Goal: Transaction & Acquisition: Purchase product/service

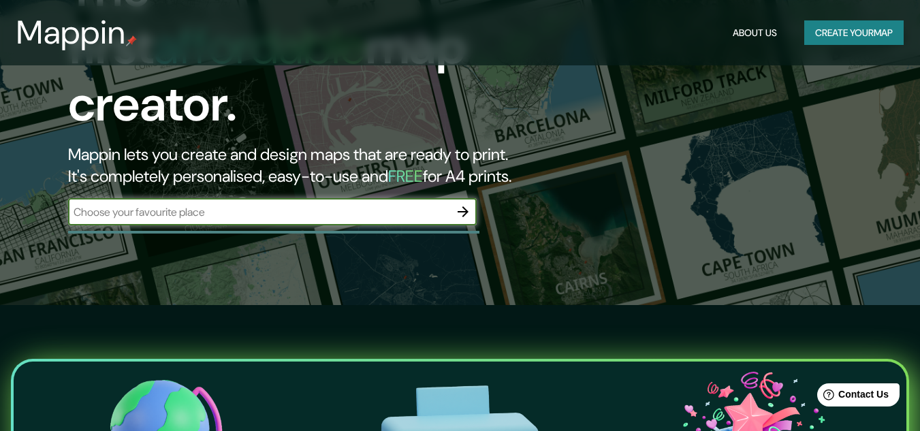
scroll to position [145, 0]
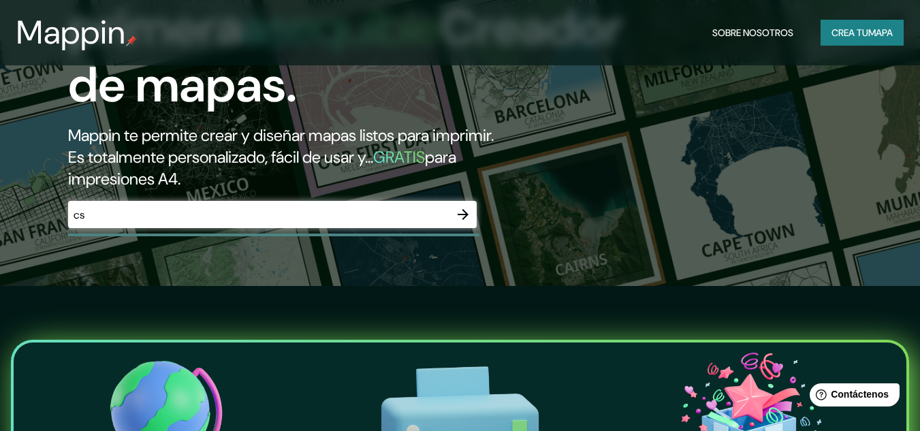
click at [581, 246] on div "La primera asequible Creador de mapas. Mappin te permite crear y diseñar mapas …" at bounding box center [460, 70] width 920 height 431
click at [264, 215] on input "cs" at bounding box center [258, 215] width 381 height 16
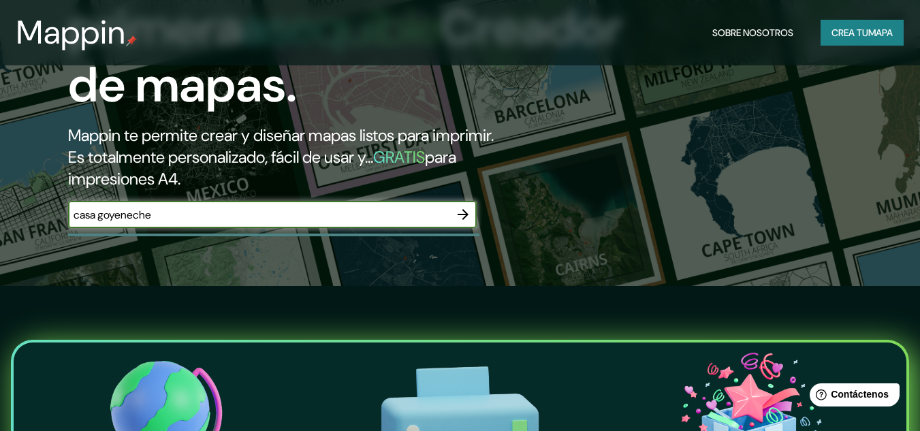
type input "casa goyeneche"
click at [461, 208] on icon "button" at bounding box center [463, 214] width 16 height 16
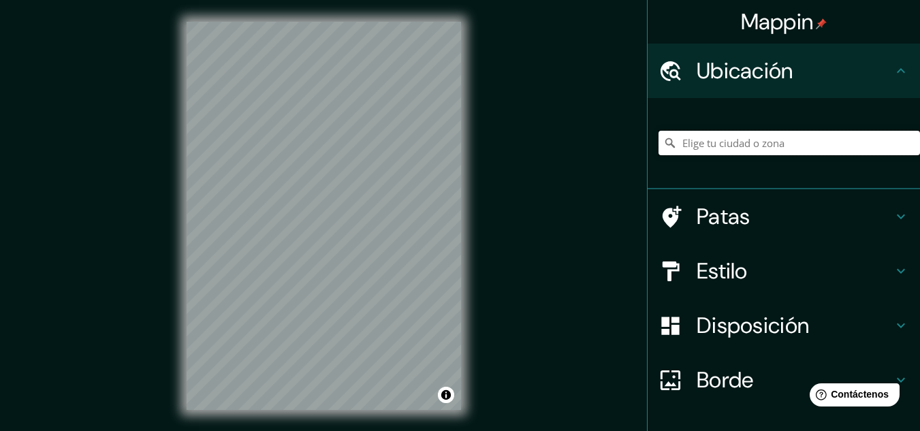
click at [709, 140] on input "Elige tu ciudad o zona" at bounding box center [788, 143] width 261 height 25
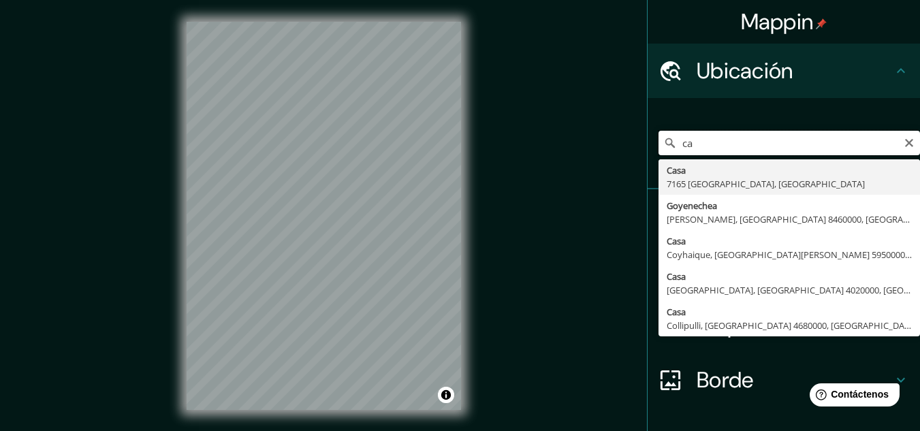
type input "c"
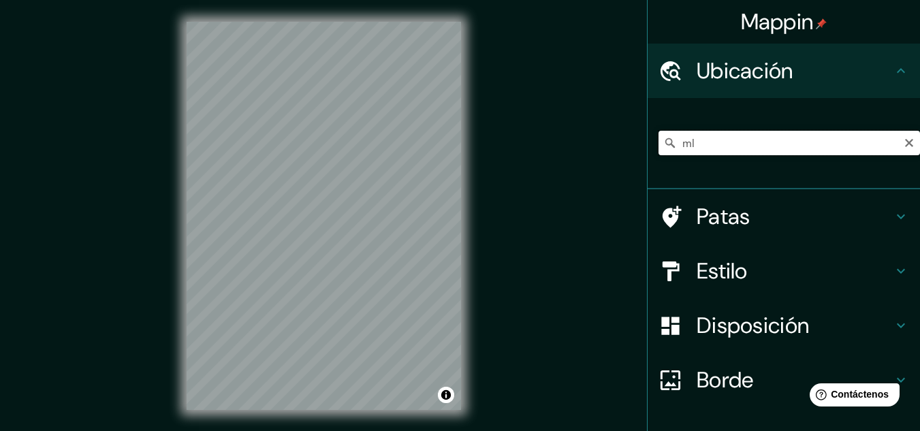
type input "m"
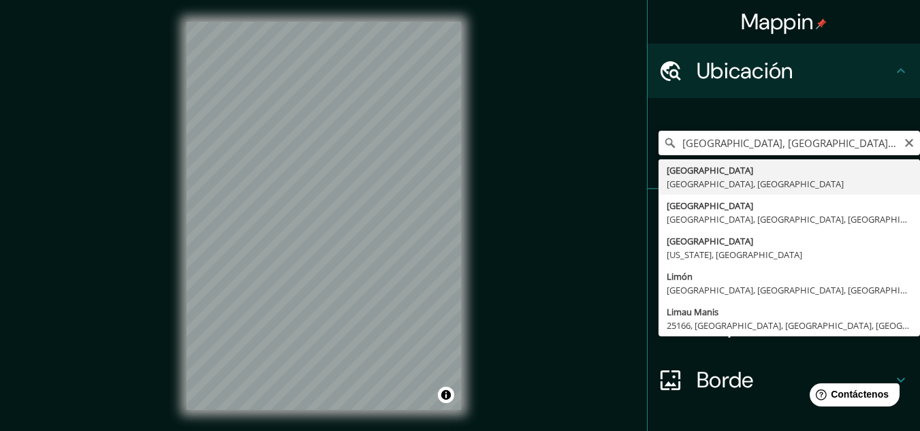
click at [732, 144] on input "[GEOGRAPHIC_DATA], [GEOGRAPHIC_DATA], [GEOGRAPHIC_DATA]" at bounding box center [788, 143] width 261 height 25
click at [733, 144] on input "[GEOGRAPHIC_DATA], [GEOGRAPHIC_DATA], [GEOGRAPHIC_DATA]" at bounding box center [788, 143] width 261 height 25
click at [733, 145] on input "[GEOGRAPHIC_DATA], [GEOGRAPHIC_DATA], [GEOGRAPHIC_DATA]" at bounding box center [788, 143] width 261 height 25
click at [733, 148] on input "[GEOGRAPHIC_DATA], [GEOGRAPHIC_DATA], [GEOGRAPHIC_DATA]" at bounding box center [788, 143] width 261 height 25
click at [733, 149] on input "[GEOGRAPHIC_DATA], [GEOGRAPHIC_DATA], [GEOGRAPHIC_DATA]" at bounding box center [788, 143] width 261 height 25
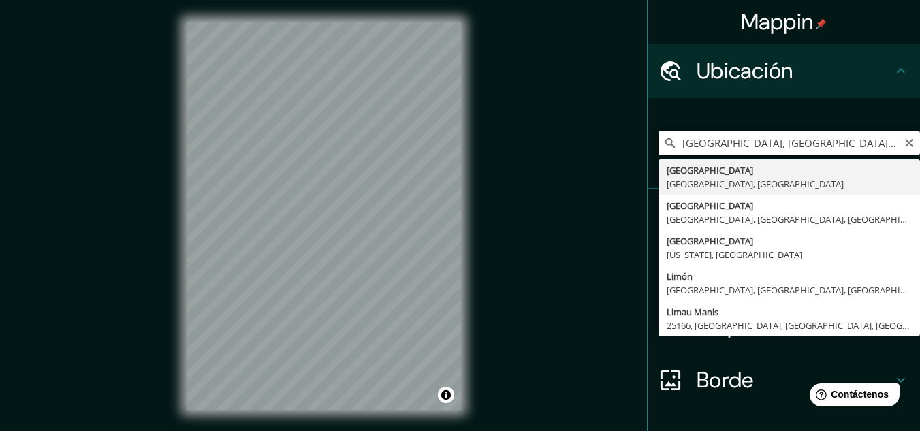
click at [733, 149] on input "[GEOGRAPHIC_DATA], [GEOGRAPHIC_DATA], [GEOGRAPHIC_DATA]" at bounding box center [788, 143] width 261 height 25
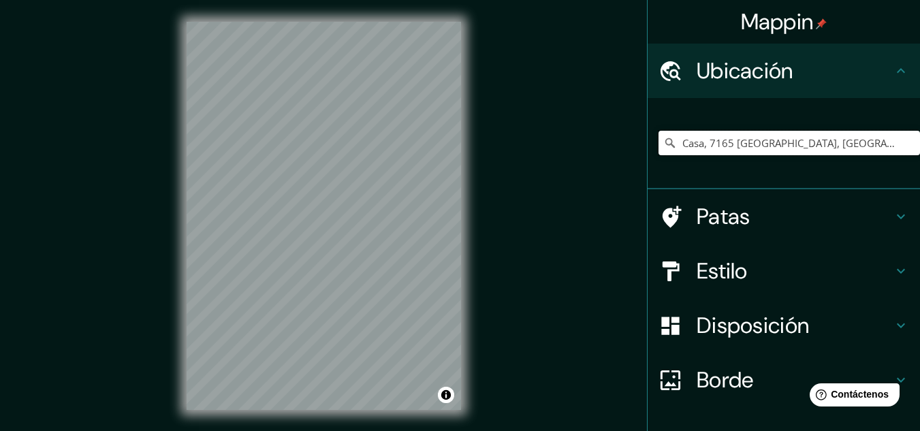
click at [735, 154] on input "Casa, 7165 [GEOGRAPHIC_DATA], [GEOGRAPHIC_DATA]" at bounding box center [788, 143] width 261 height 25
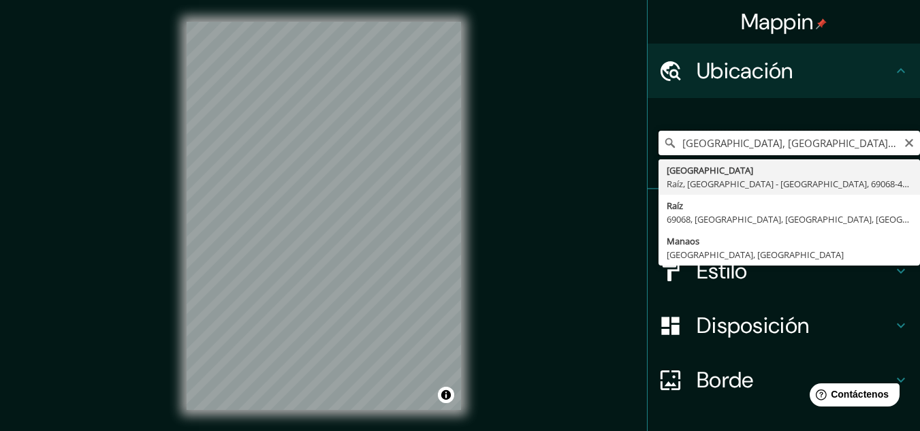
type input "[GEOGRAPHIC_DATA], [GEOGRAPHIC_DATA], [GEOGRAPHIC_DATA] - [GEOGRAPHIC_DATA], 69…"
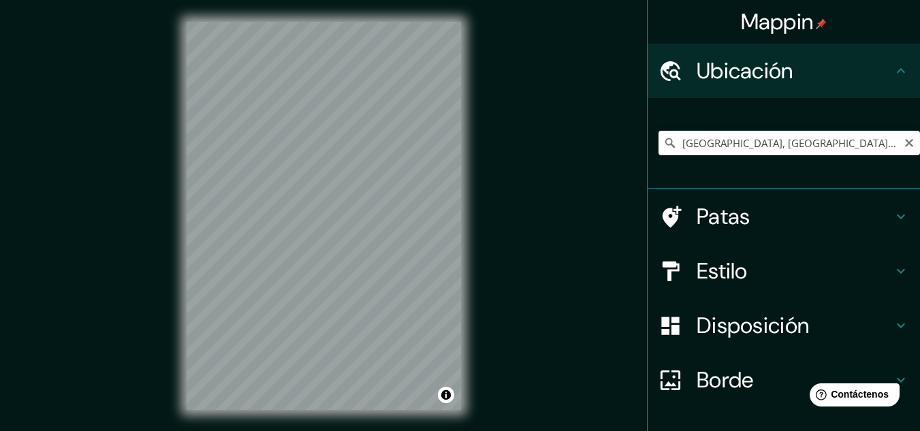
click at [609, 318] on div "Mappin Ubicación [GEOGRAPHIC_DATA], [GEOGRAPHIC_DATA], [GEOGRAPHIC_DATA] - [GEO…" at bounding box center [460, 226] width 920 height 453
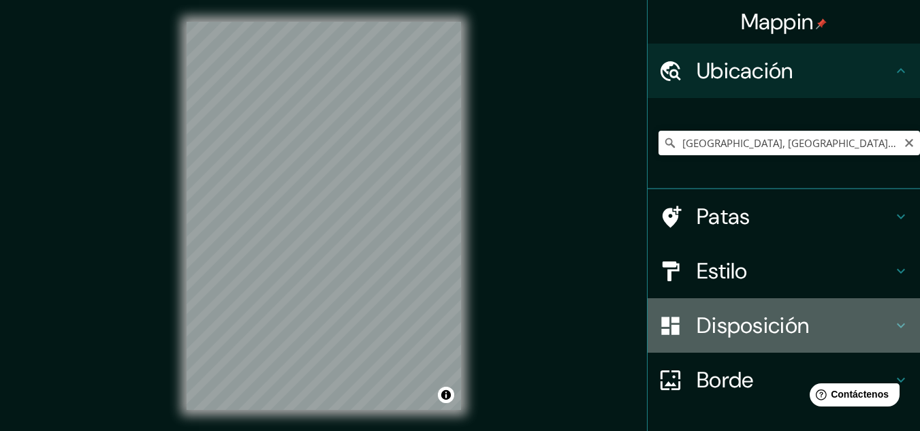
click at [664, 332] on icon at bounding box center [670, 326] width 18 height 18
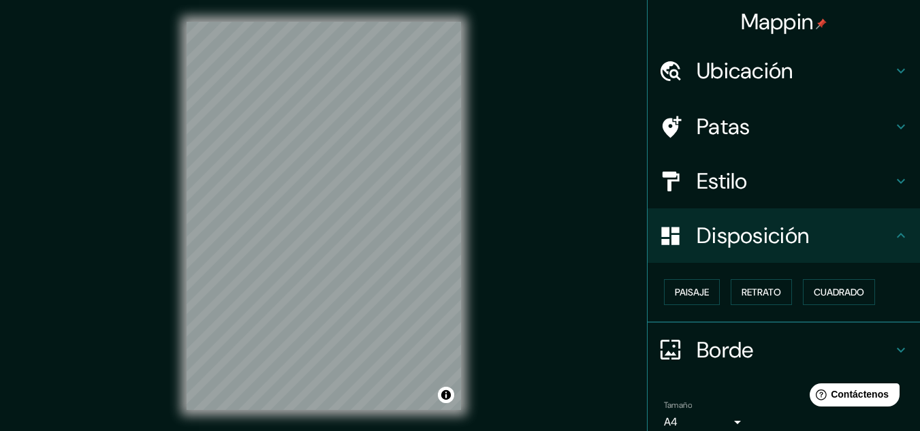
click at [724, 306] on div "Paisaje Retrato Cuadrado" at bounding box center [788, 292] width 261 height 37
click at [731, 300] on button "Retrato" at bounding box center [761, 292] width 61 height 26
click at [690, 293] on font "Paisaje" at bounding box center [692, 292] width 34 height 12
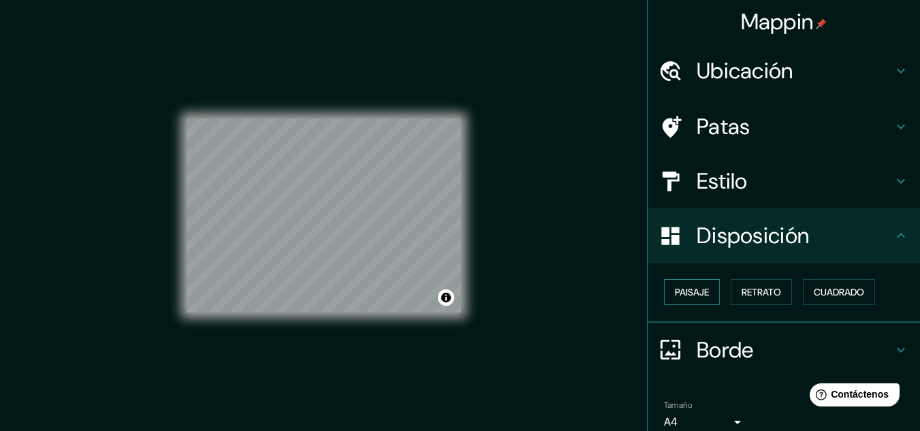
click at [690, 291] on font "Paisaje" at bounding box center [692, 292] width 34 height 12
click at [805, 291] on button "Cuadrado" at bounding box center [839, 292] width 72 height 26
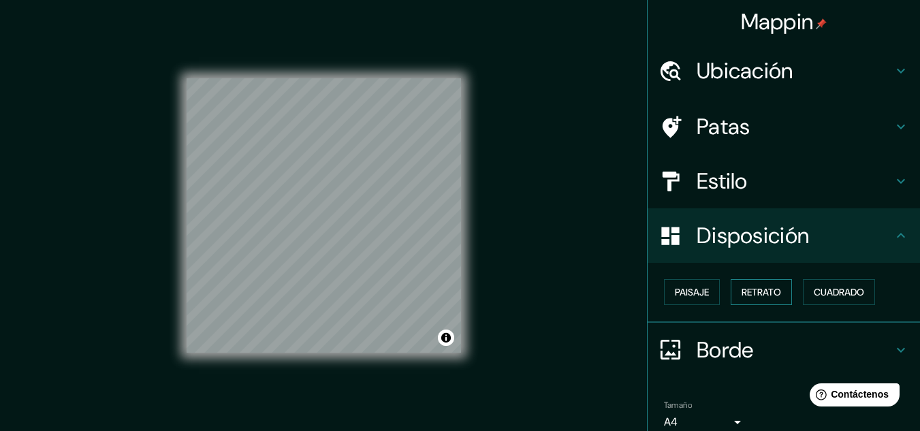
click at [742, 285] on font "Retrato" at bounding box center [761, 292] width 39 height 18
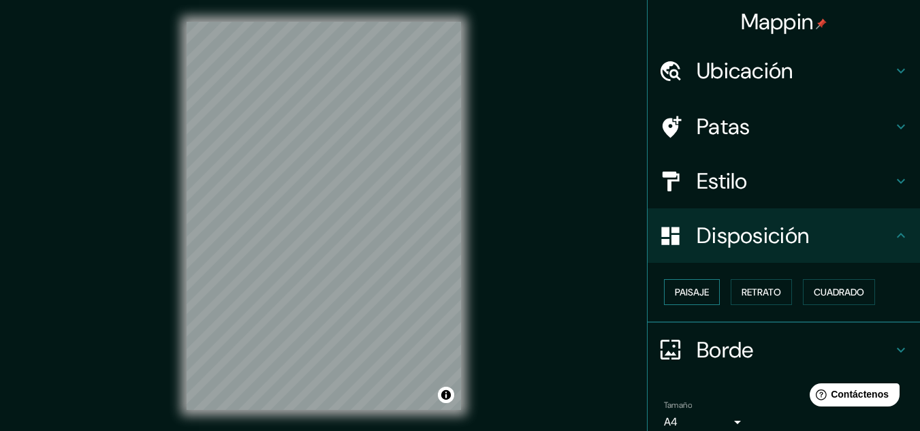
click at [675, 293] on font "Paisaje" at bounding box center [692, 292] width 34 height 12
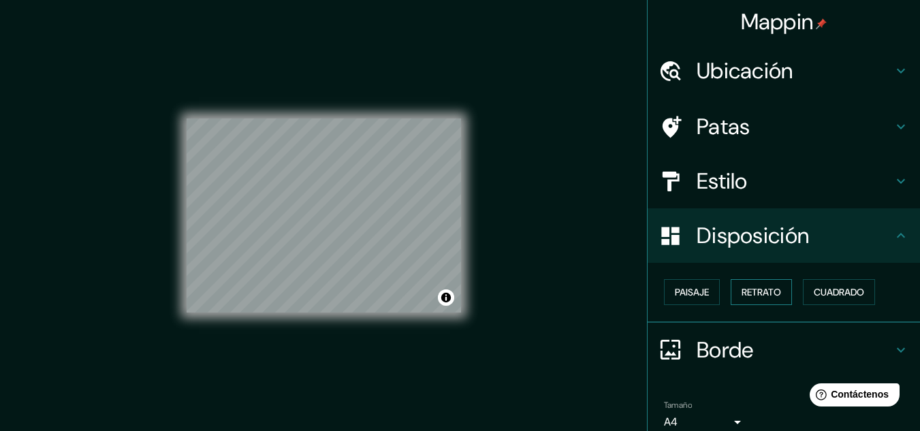
click at [765, 289] on font "Retrato" at bounding box center [761, 292] width 39 height 12
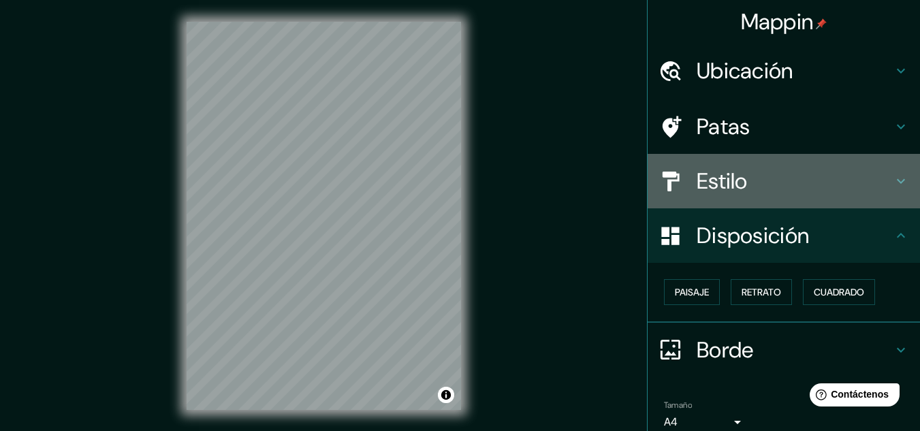
click at [765, 197] on div "Estilo" at bounding box center [784, 181] width 272 height 54
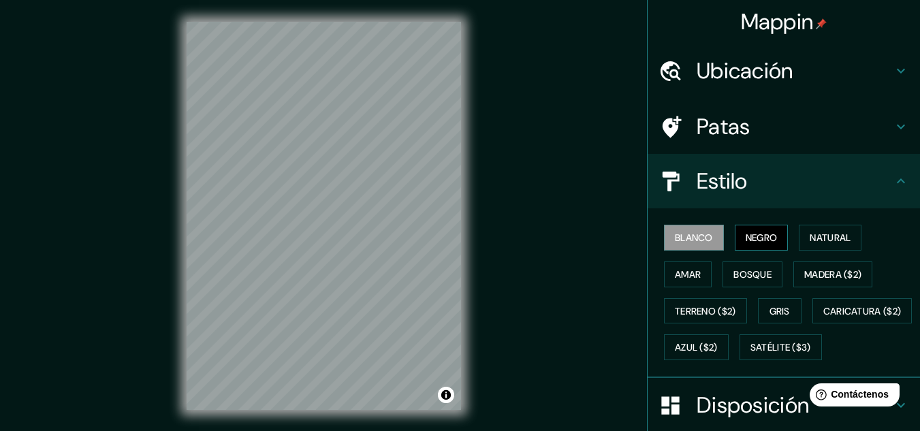
click at [746, 238] on font "Negro" at bounding box center [762, 238] width 32 height 12
click at [777, 120] on h4 "Patas" at bounding box center [795, 126] width 196 height 27
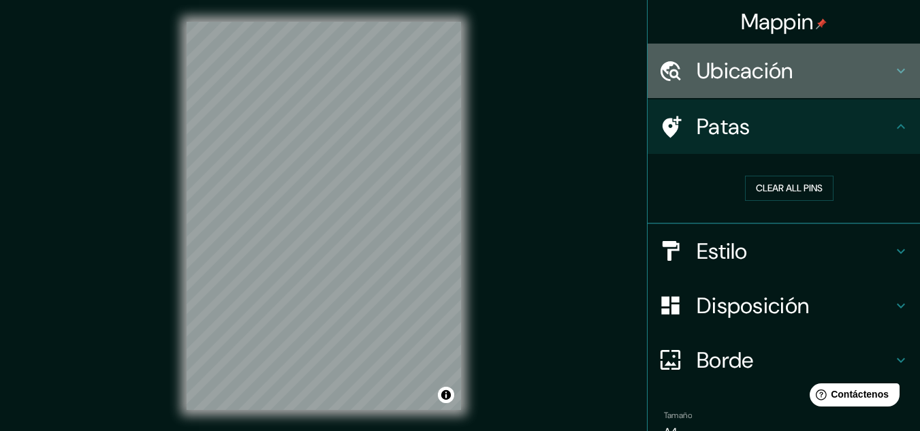
click at [818, 76] on h4 "Ubicación" at bounding box center [795, 70] width 196 height 27
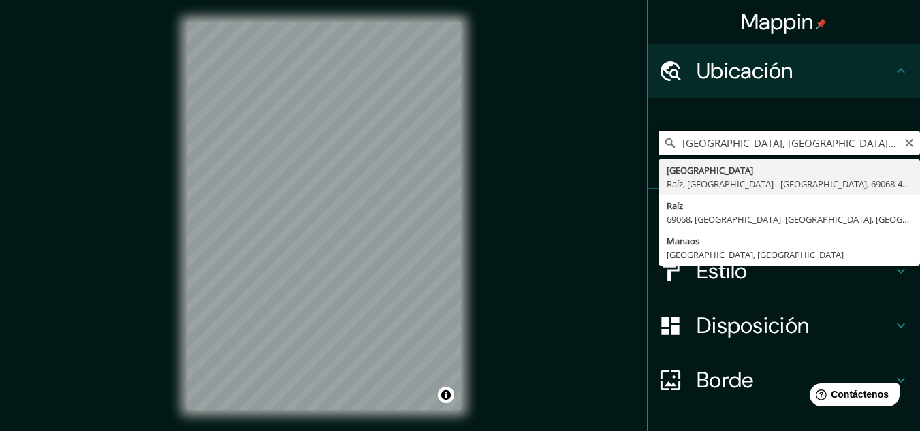
click at [771, 155] on input "[GEOGRAPHIC_DATA], [GEOGRAPHIC_DATA], [GEOGRAPHIC_DATA] - [GEOGRAPHIC_DATA], 69…" at bounding box center [788, 143] width 261 height 25
click at [771, 152] on input "[GEOGRAPHIC_DATA], [GEOGRAPHIC_DATA], [GEOGRAPHIC_DATA] - [GEOGRAPHIC_DATA], 69…" at bounding box center [788, 143] width 261 height 25
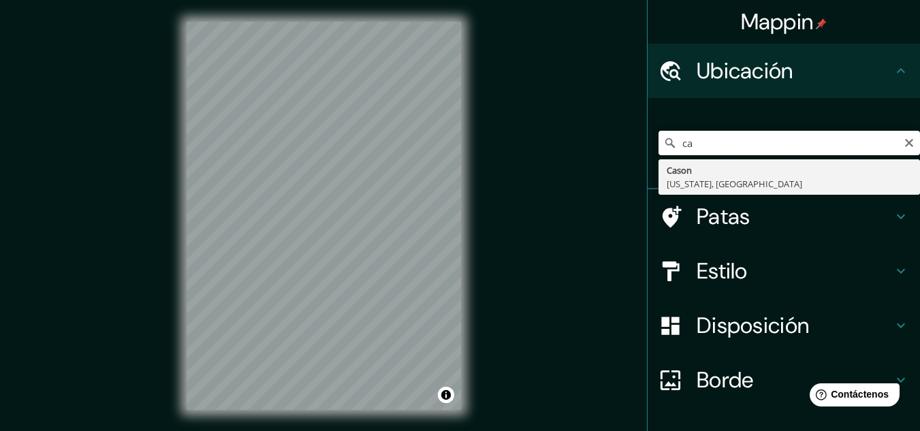
type input "c"
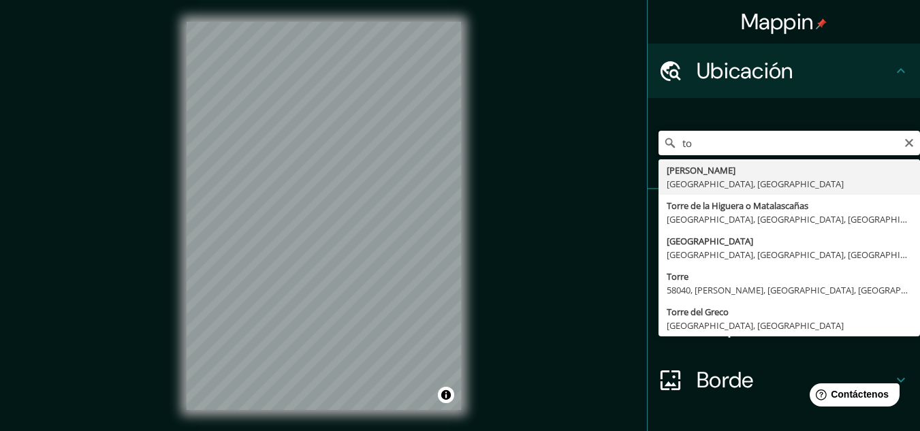
type input "t"
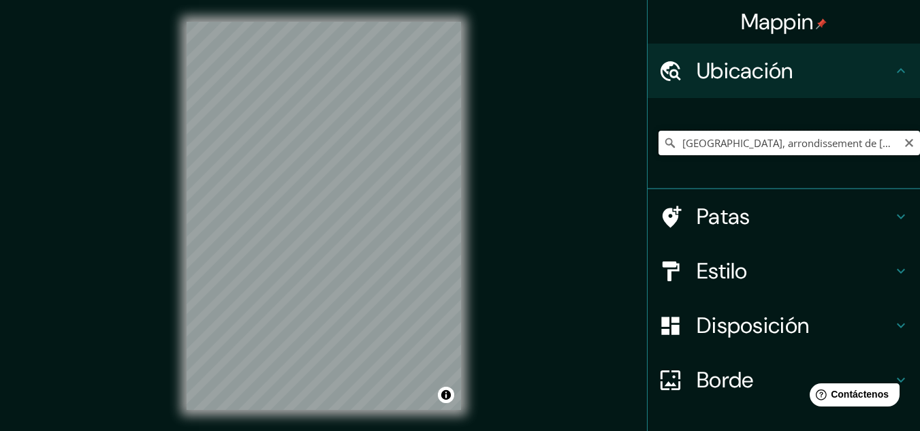
click at [716, 144] on input "[GEOGRAPHIC_DATA], arrondissement de [GEOGRAPHIC_DATA], [GEOGRAPHIC_DATA], [GEO…" at bounding box center [788, 143] width 261 height 25
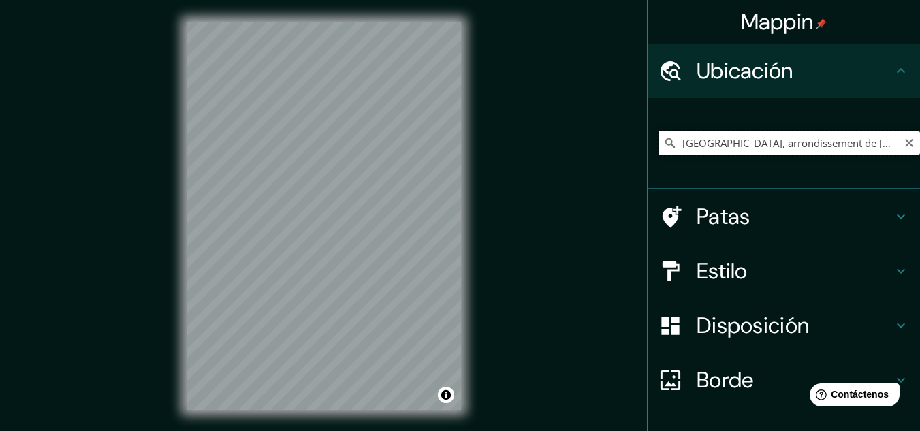
click at [716, 144] on input "[GEOGRAPHIC_DATA], arrondissement de [GEOGRAPHIC_DATA], [GEOGRAPHIC_DATA], [GEO…" at bounding box center [788, 143] width 261 height 25
click at [716, 146] on input "[GEOGRAPHIC_DATA], arrondissement de [GEOGRAPHIC_DATA], [GEOGRAPHIC_DATA], [GEO…" at bounding box center [788, 143] width 261 height 25
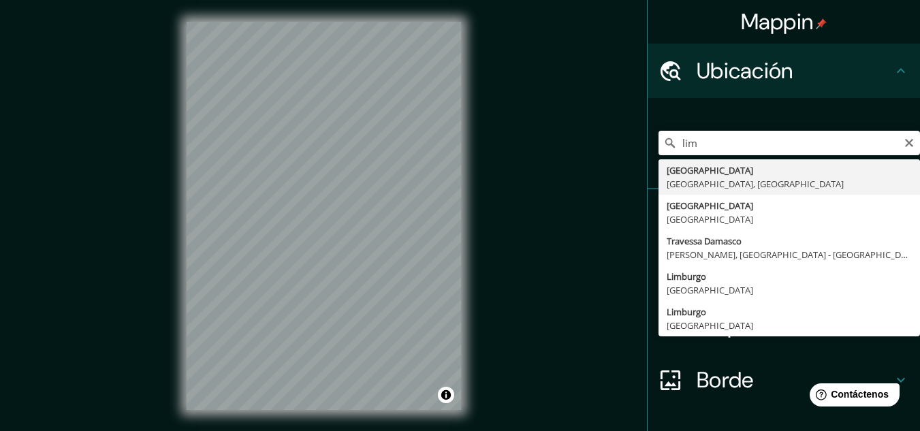
type input "[GEOGRAPHIC_DATA], [GEOGRAPHIC_DATA], [GEOGRAPHIC_DATA]"
